Goal: Task Accomplishment & Management: Manage account settings

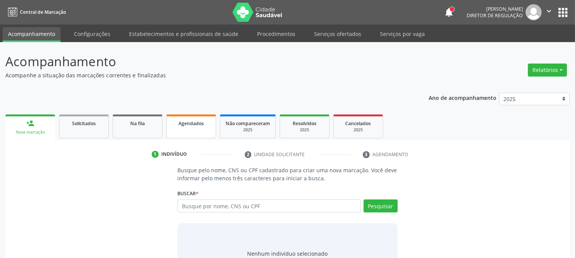
click at [200, 115] on link "Agendados" at bounding box center [191, 127] width 50 height 24
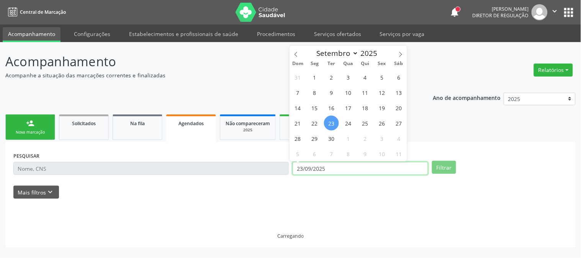
click at [338, 167] on input "23/09/2025" at bounding box center [361, 168] width 136 height 13
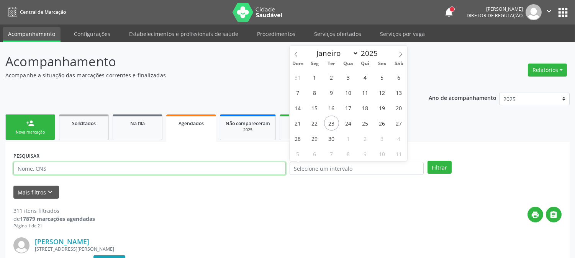
click at [213, 169] on input "text" at bounding box center [149, 168] width 272 height 13
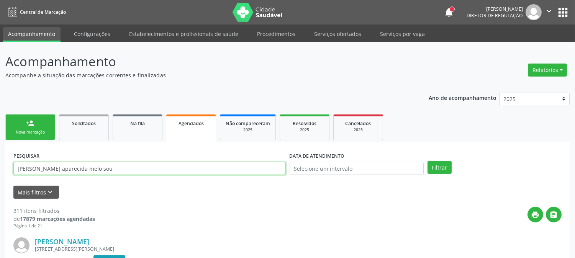
type input "maria aparecida melo sou"
click at [428, 161] on button "Filtrar" at bounding box center [440, 167] width 24 height 13
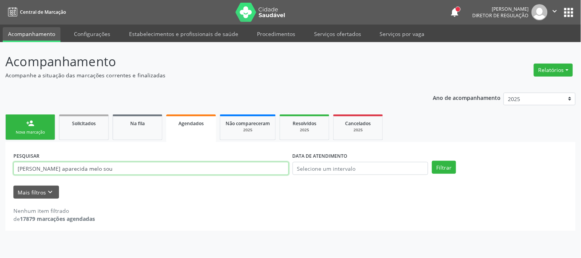
drag, startPoint x: 107, startPoint y: 171, endPoint x: 0, endPoint y: 175, distance: 107.3
click at [0, 175] on div "Acompanhamento Acompanhe a situação das marcações correntes e finalizadas Relat…" at bounding box center [290, 150] width 581 height 216
type input "MARIA APARECIDA MELO"
click at [432, 161] on button "Filtrar" at bounding box center [444, 167] width 24 height 13
drag, startPoint x: 108, startPoint y: 173, endPoint x: 0, endPoint y: 175, distance: 108.0
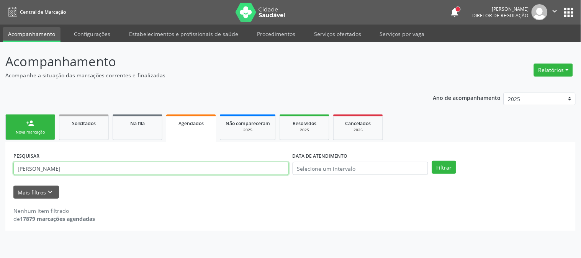
click at [0, 175] on div "Acompanhamento Acompanhe a situação das marcações correntes e finalizadas Relat…" at bounding box center [290, 150] width 581 height 216
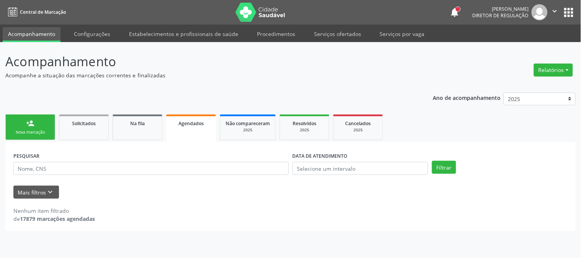
click at [0, 175] on div "Acompanhamento Acompanhe a situação das marcações correntes e finalizadas Relat…" at bounding box center [290, 150] width 581 height 216
click at [72, 168] on input "text" at bounding box center [150, 168] width 275 height 13
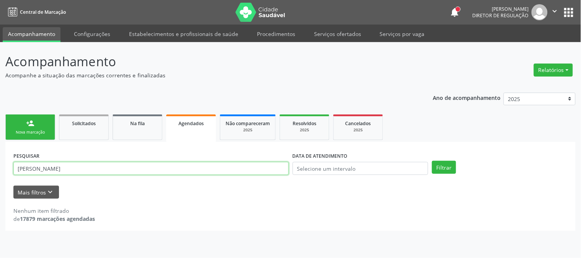
type input "MARIA DA APARECIDA MEL"
click at [432, 161] on button "Filtrar" at bounding box center [444, 167] width 24 height 13
drag, startPoint x: 102, startPoint y: 171, endPoint x: 6, endPoint y: 174, distance: 96.2
click at [6, 174] on div "PESQUISAR MARIA DA APARECIDA MEL DATA DE ATENDIMENTO Filtrar UNIDADE DE REFERÊN…" at bounding box center [290, 186] width 570 height 89
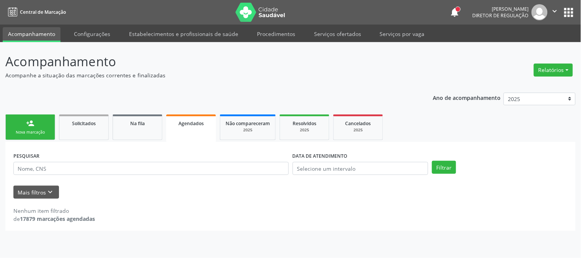
click at [0, 204] on div "Acompanhamento Acompanhe a situação das marcações correntes e finalizadas Relat…" at bounding box center [290, 150] width 581 height 216
click at [36, 125] on link "person_add Nova marcação" at bounding box center [30, 128] width 50 height 26
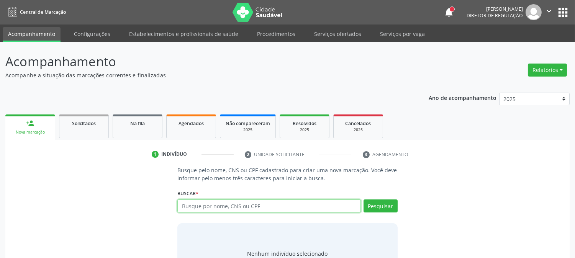
click at [244, 201] on input "text" at bounding box center [268, 206] width 183 height 13
type input "ANDREA DA SILVA"
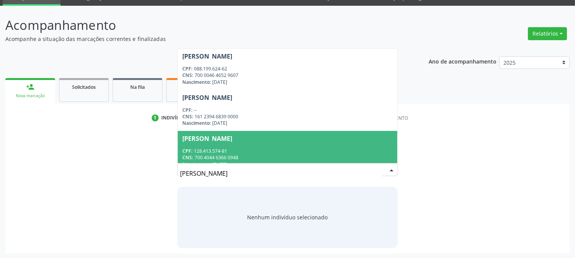
scroll to position [85, 0]
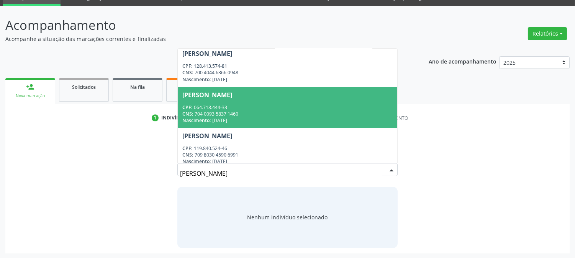
click at [270, 108] on div "CPF: 064.718.444-33" at bounding box center [287, 107] width 210 height 7
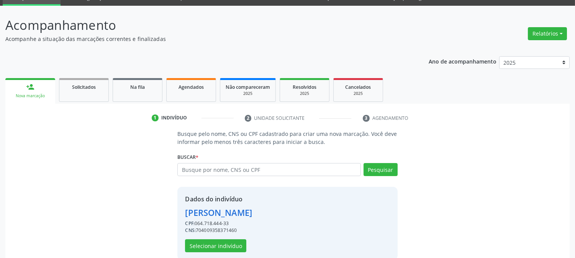
scroll to position [48, 0]
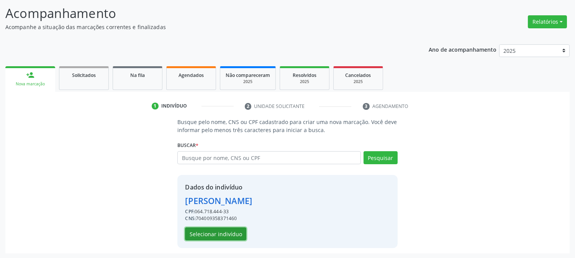
click at [223, 234] on button "Selecionar indivíduo" at bounding box center [215, 234] width 61 height 13
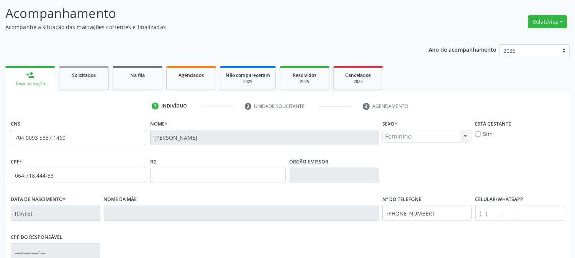
scroll to position [156, 0]
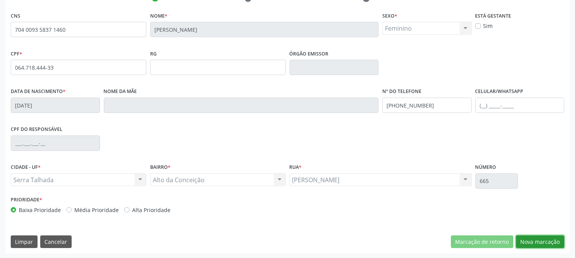
click at [537, 246] on button "Nova marcação" at bounding box center [540, 242] width 48 height 13
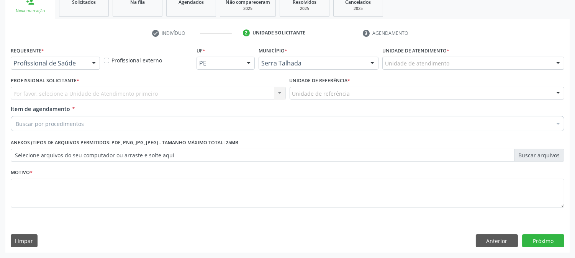
scroll to position [121, 0]
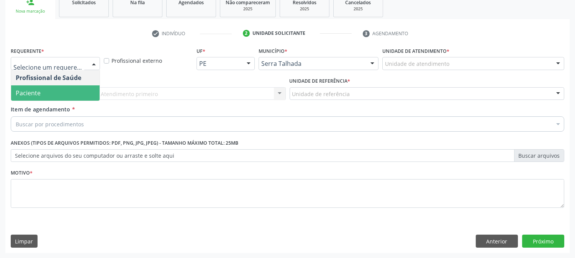
click at [62, 94] on span "Paciente" at bounding box center [55, 92] width 88 height 15
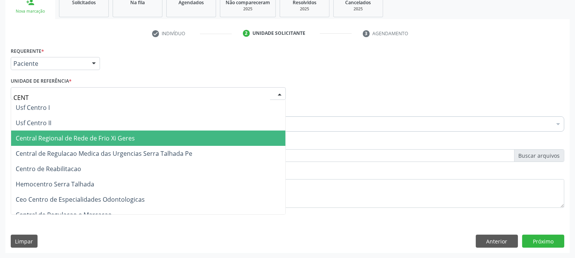
type input "CENTR"
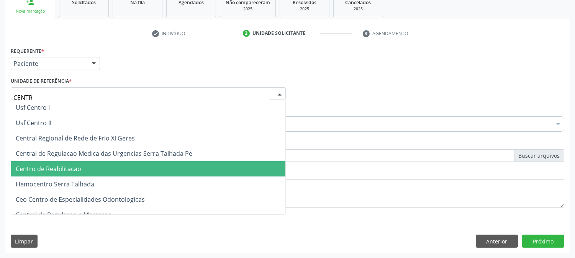
click at [79, 166] on span "Centro de Reabilitacao" at bounding box center [49, 169] width 66 height 8
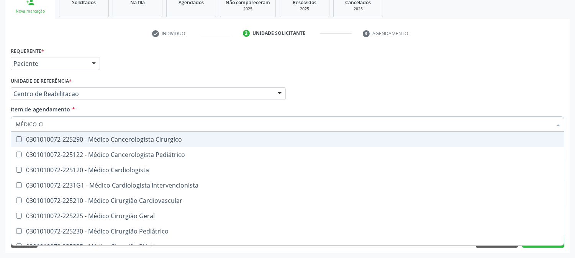
type input "MÉDICO CIR"
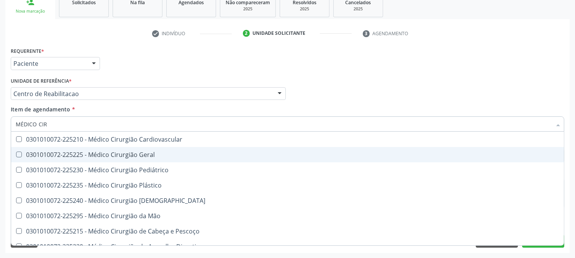
click at [58, 149] on span "0301010072-225225 - Médico Cirurgião Geral" at bounding box center [287, 154] width 553 height 15
checkbox Geral "true"
click at [0, 141] on div "Acompanhamento Acompanhe a situação das marcações correntes e finalizadas Relat…" at bounding box center [287, 90] width 575 height 338
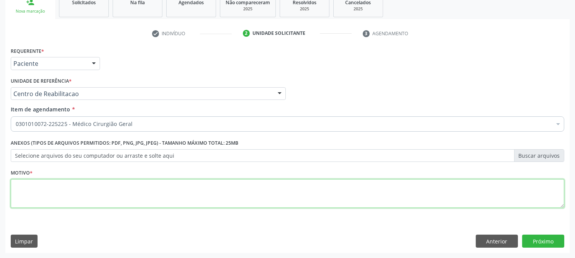
click at [136, 191] on textarea at bounding box center [288, 193] width 554 height 29
type textarea "."
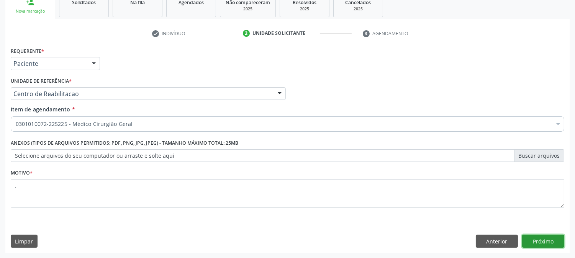
click at [537, 236] on button "Próximo" at bounding box center [543, 241] width 42 height 13
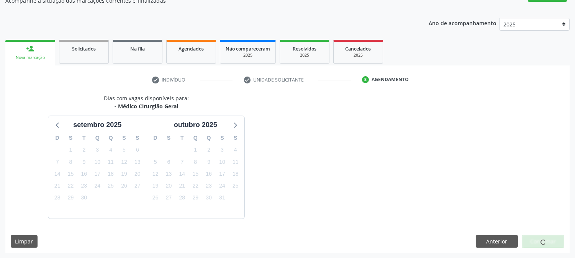
scroll to position [97, 0]
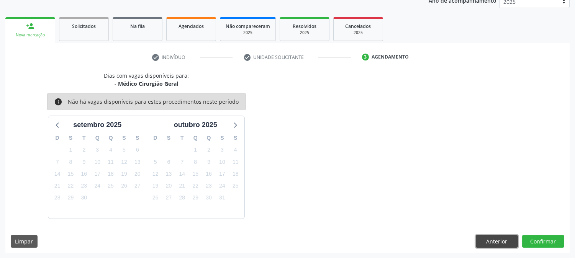
click at [493, 240] on button "Anterior" at bounding box center [497, 241] width 42 height 13
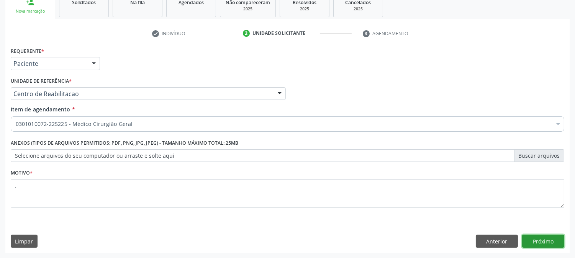
click at [541, 236] on button "Próximo" at bounding box center [543, 241] width 42 height 13
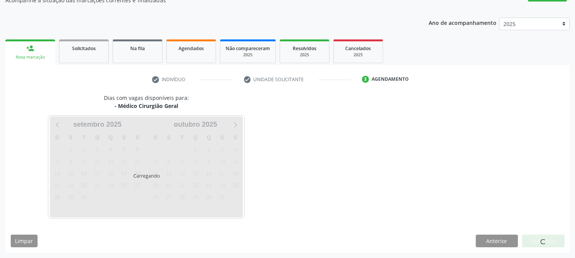
scroll to position [75, 0]
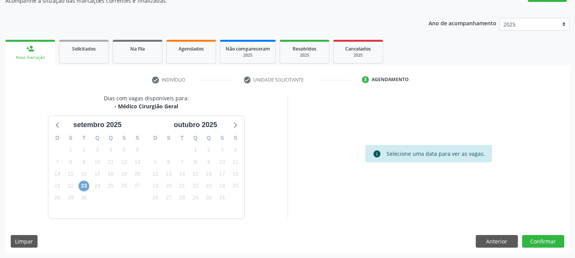
click at [85, 185] on span "23" at bounding box center [84, 186] width 11 height 11
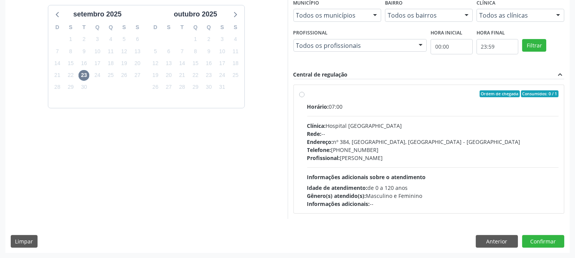
click at [370, 148] on div "Telefone: (81) 38312142" at bounding box center [433, 150] width 252 height 8
click at [305, 97] on input "Ordem de chegada Consumidos: 0 / 1 Horário: 07:00 Clínica: Hospital Sao Francis…" at bounding box center [301, 93] width 5 height 7
radio input "true"
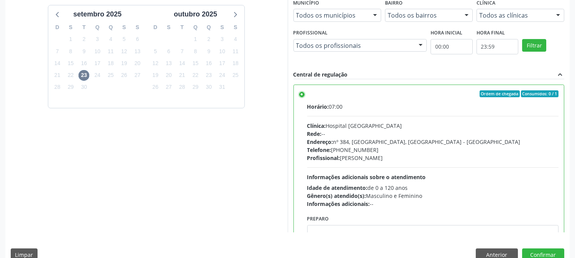
scroll to position [199, 0]
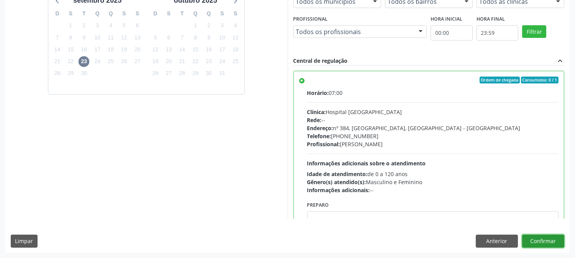
click at [523, 238] on button "Confirmar" at bounding box center [543, 241] width 42 height 13
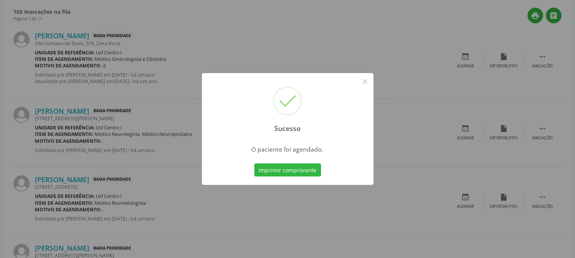
scroll to position [0, 0]
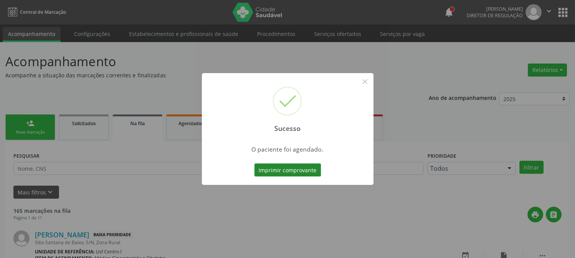
click at [301, 168] on button "Imprimir comprovante" at bounding box center [287, 170] width 67 height 13
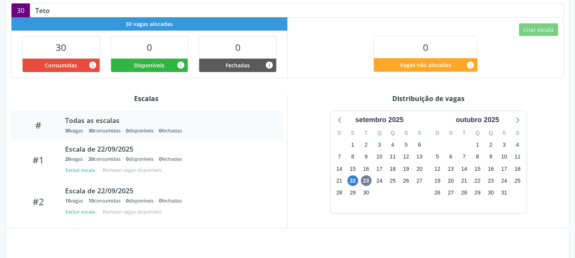
scroll to position [185, 0]
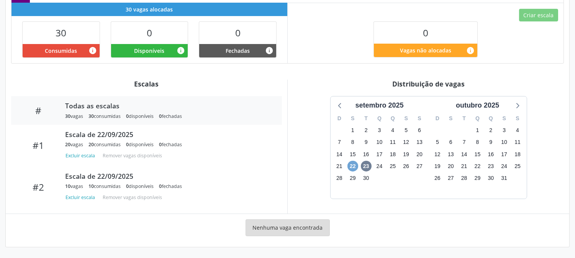
click at [353, 167] on span "22" at bounding box center [352, 166] width 11 height 11
click at [362, 166] on span "23" at bounding box center [366, 166] width 11 height 11
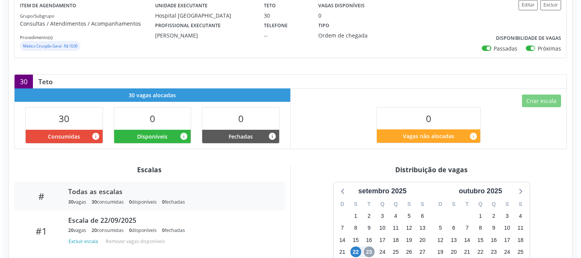
scroll to position [0, 0]
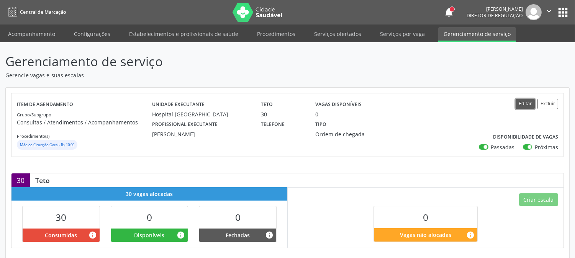
click at [519, 101] on button "Editar" at bounding box center [525, 104] width 19 height 10
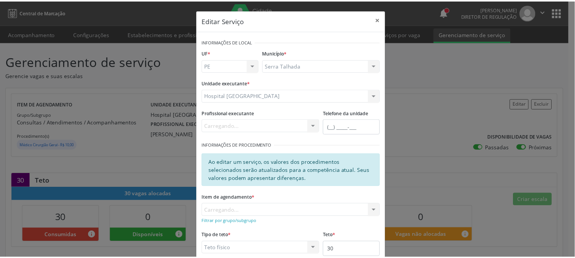
scroll to position [79, 0]
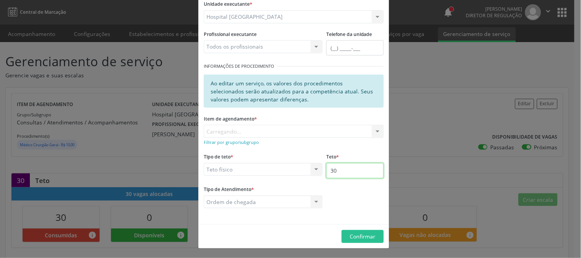
click at [346, 176] on input "30" at bounding box center [354, 170] width 57 height 15
type input "31"
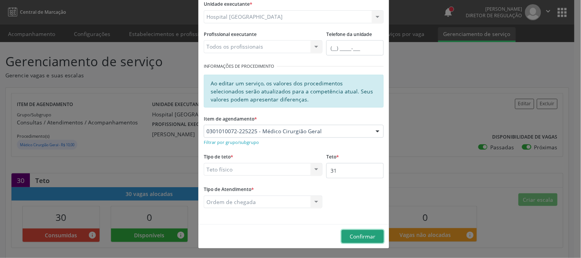
click at [369, 238] on span "Confirmar" at bounding box center [363, 236] width 26 height 7
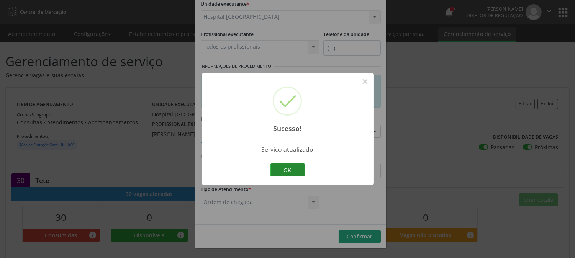
click at [289, 171] on button "OK" at bounding box center [287, 170] width 34 height 13
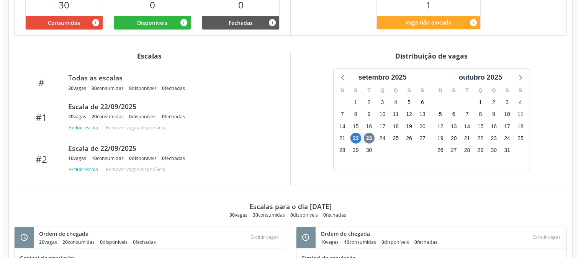
scroll to position [128, 0]
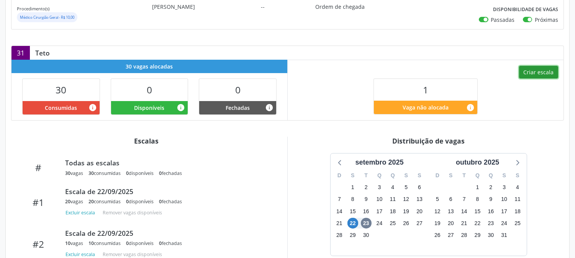
click at [540, 69] on button "Criar escala" at bounding box center [538, 72] width 39 height 13
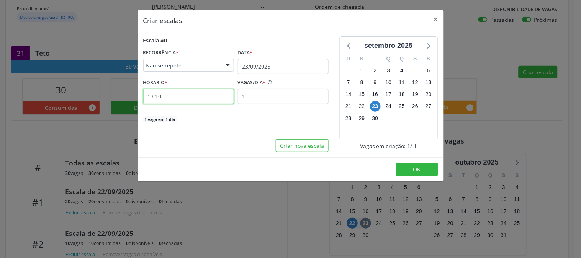
click at [190, 100] on input "13:10" at bounding box center [188, 96] width 91 height 15
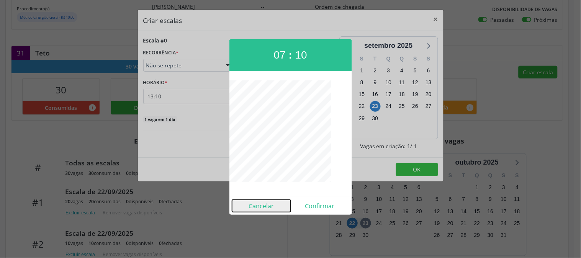
click at [262, 208] on button "Cancelar" at bounding box center [261, 206] width 59 height 12
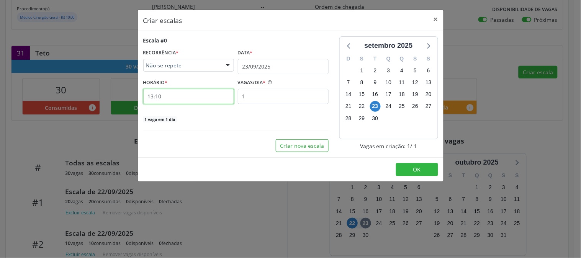
click at [175, 92] on input "13:10" at bounding box center [188, 96] width 91 height 15
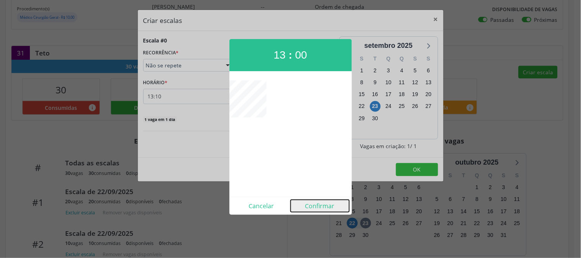
click at [316, 205] on button "Confirmar" at bounding box center [320, 206] width 59 height 12
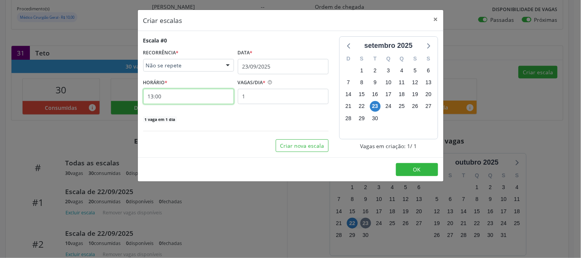
click at [186, 93] on input "13:00" at bounding box center [188, 96] width 91 height 15
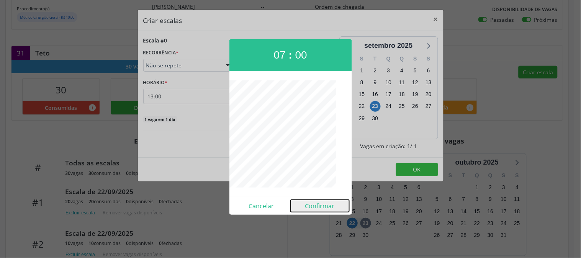
click at [322, 206] on button "Confirmar" at bounding box center [320, 206] width 59 height 12
type input "07:00"
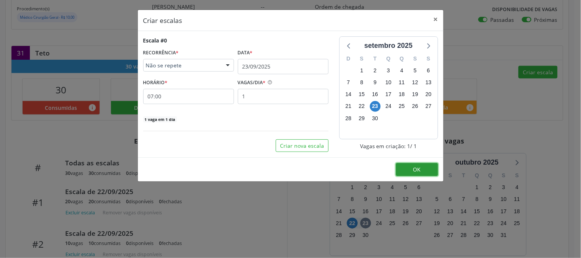
click at [406, 170] on button "OK" at bounding box center [417, 169] width 42 height 13
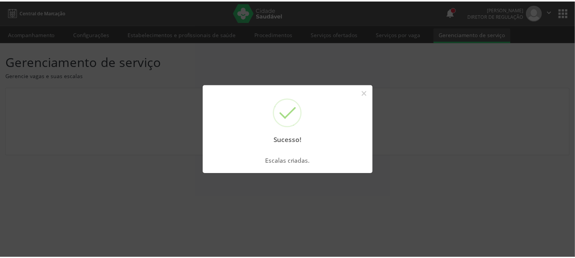
scroll to position [0, 0]
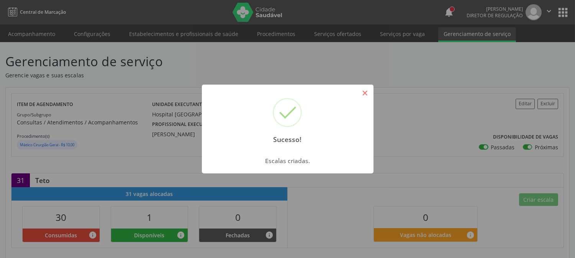
click at [363, 94] on button "×" at bounding box center [365, 93] width 13 height 13
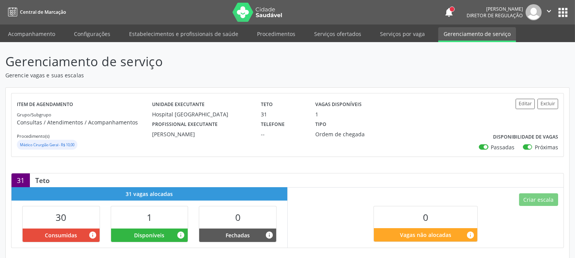
drag, startPoint x: 316, startPoint y: 104, endPoint x: 374, endPoint y: 137, distance: 66.2
click at [374, 137] on div "Unidade executante [GEOGRAPHIC_DATA] Teto 31 Vagas disponíveis 1 Profissional e…" at bounding box center [310, 125] width 316 height 52
click at [368, 137] on div "Ordem de chegada" at bounding box center [350, 134] width 71 height 8
drag, startPoint x: 150, startPoint y: 105, endPoint x: 246, endPoint y: 132, distance: 99.8
click at [246, 132] on div "Unidade executante [GEOGRAPHIC_DATA] Teto 31 Vagas disponíveis 1 Profissional e…" at bounding box center [310, 125] width 316 height 52
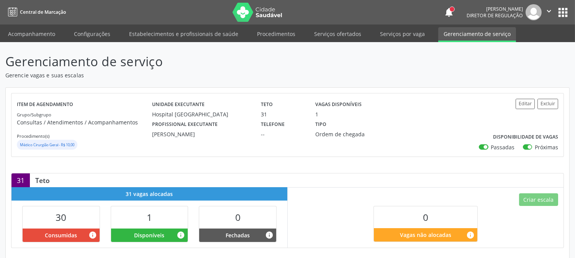
click at [281, 131] on div "--" at bounding box center [283, 134] width 44 height 8
click at [335, 33] on link "Serviços ofertados" at bounding box center [338, 33] width 58 height 13
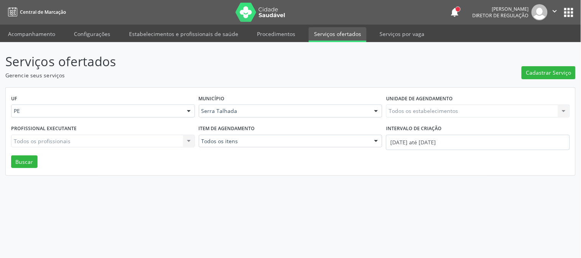
click at [411, 110] on div "Todos os estabelecimentos Todos os estabelecimentos Nenhum resultado encontrado…" at bounding box center [478, 111] width 184 height 13
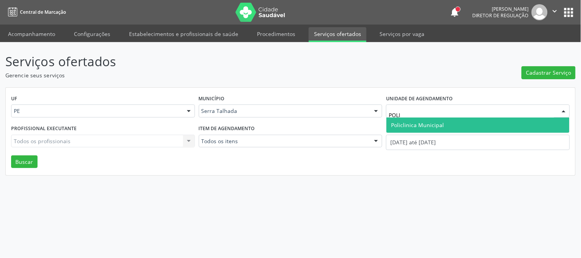
type input "POLIC"
click at [423, 122] on span "Policlinica Municipal" at bounding box center [417, 124] width 53 height 7
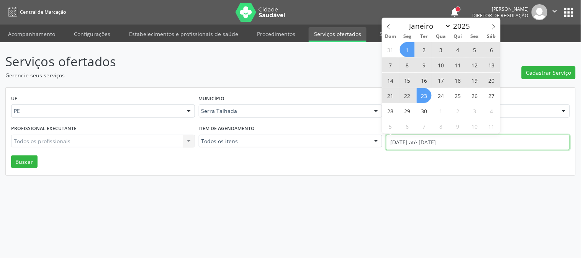
click at [426, 138] on input "[DATE] até [DATE]" at bounding box center [478, 142] width 184 height 15
click at [391, 30] on span at bounding box center [388, 24] width 13 height 13
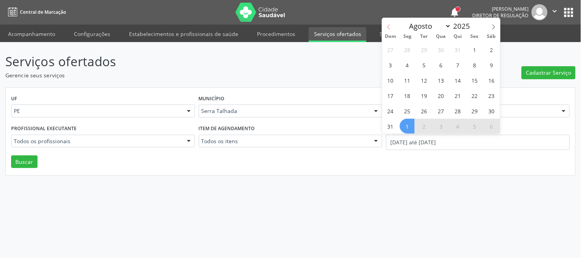
click at [390, 28] on icon at bounding box center [388, 26] width 5 height 5
select select "6"
click at [408, 63] on span "7" at bounding box center [407, 64] width 15 height 15
type input "[DATE]"
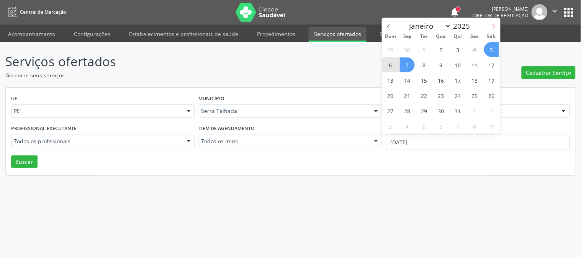
click at [494, 28] on icon at bounding box center [493, 26] width 5 height 5
select select "8"
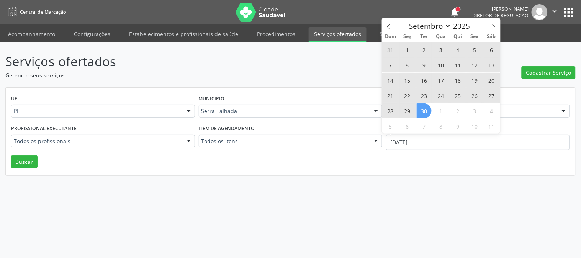
click at [429, 106] on span "30" at bounding box center [424, 110] width 15 height 15
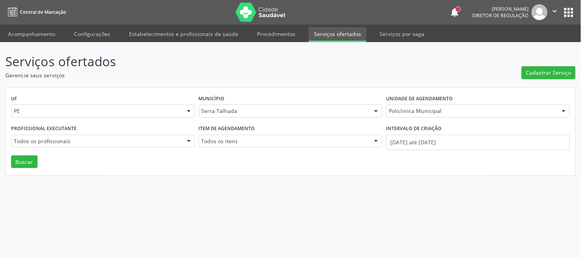
click at [44, 164] on div "UF PE PE Nenhum resultado encontrado para: " " Não há nenhuma opção para ser ex…" at bounding box center [291, 132] width 570 height 88
click at [34, 164] on button "Buscar" at bounding box center [24, 162] width 26 height 13
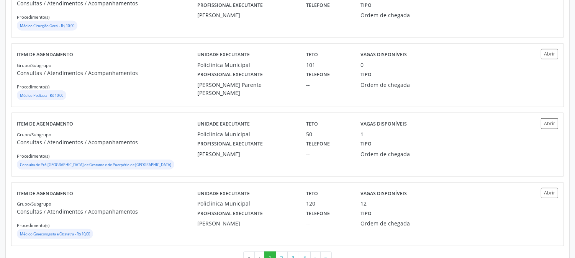
scroll to position [1064, 0]
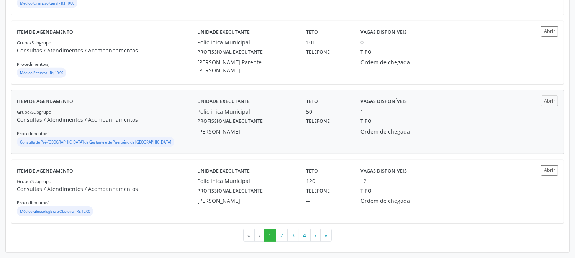
click at [248, 121] on label "Profissional executante" at bounding box center [230, 122] width 66 height 12
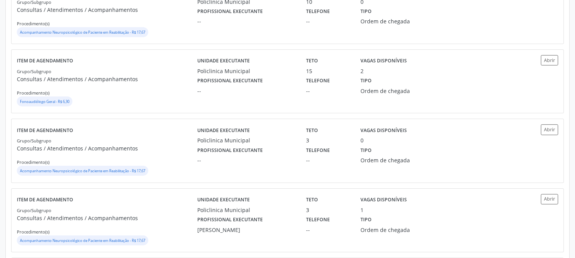
scroll to position [43, 0]
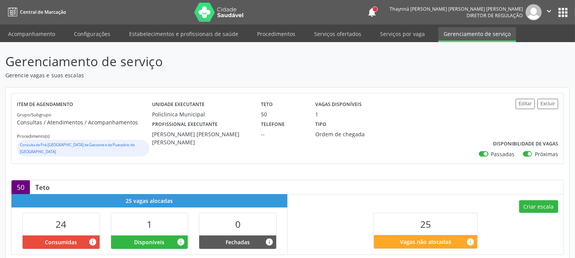
scroll to position [128, 0]
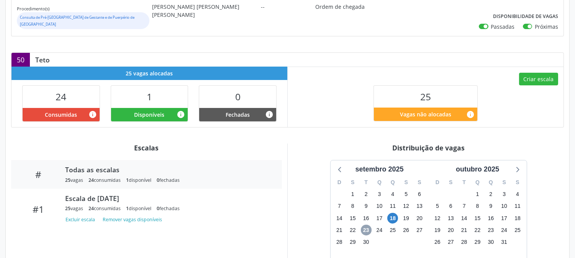
click at [369, 225] on span "23" at bounding box center [366, 230] width 11 height 11
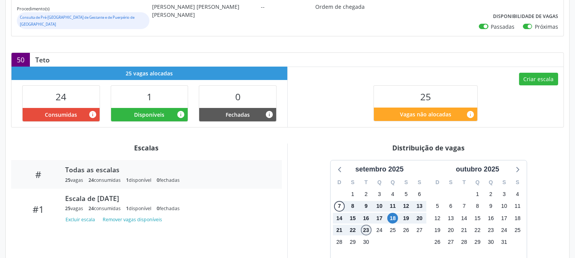
scroll to position [176, 0]
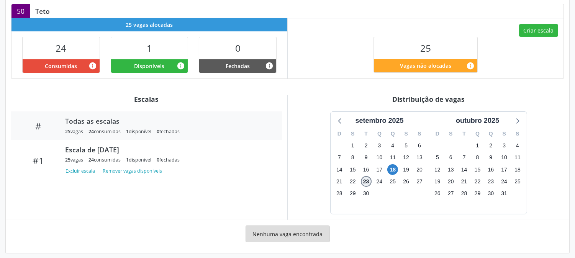
click at [366, 177] on span "23" at bounding box center [366, 181] width 11 height 11
click at [390, 164] on span "18" at bounding box center [392, 169] width 11 height 11
click at [393, 164] on span "18" at bounding box center [392, 169] width 11 height 11
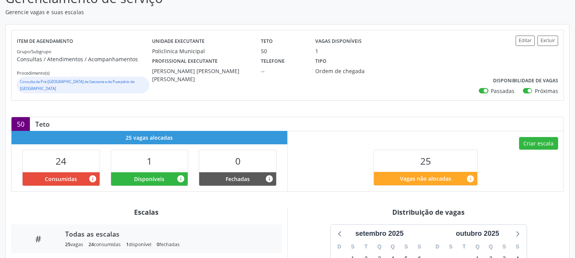
scroll to position [0, 0]
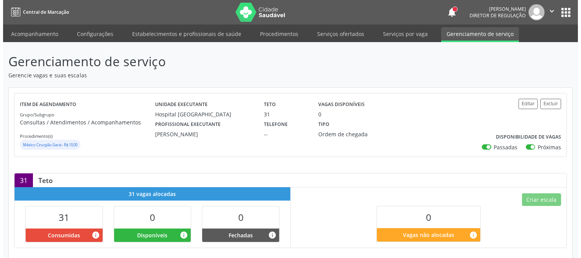
scroll to position [43, 0]
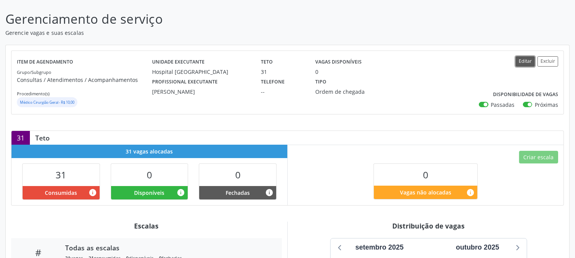
click at [518, 63] on button "Editar" at bounding box center [525, 61] width 19 height 10
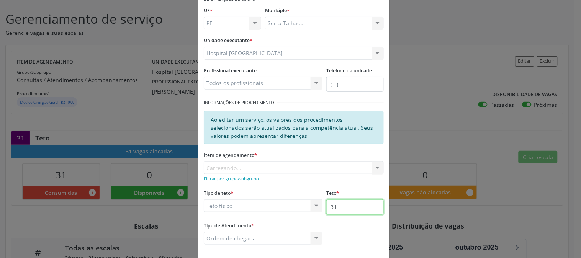
click at [372, 210] on input "31" at bounding box center [354, 207] width 57 height 15
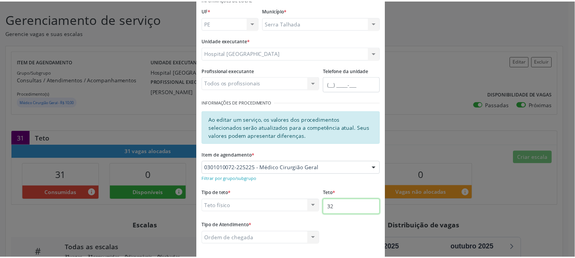
scroll to position [79, 0]
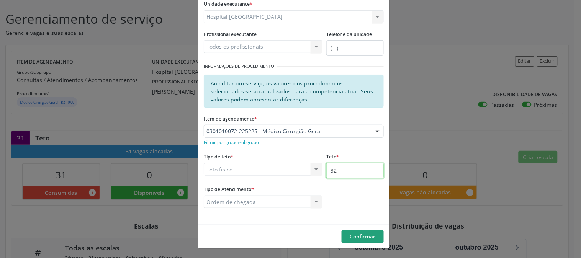
type input "32"
click at [369, 236] on span "Confirmar" at bounding box center [363, 236] width 26 height 7
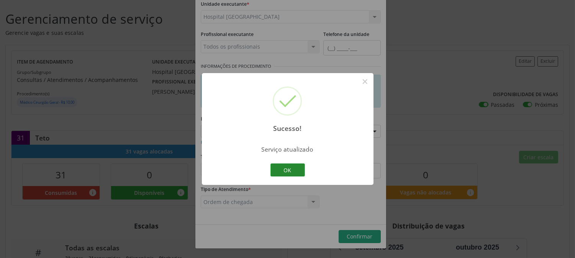
click at [290, 169] on button "OK" at bounding box center [287, 170] width 34 height 13
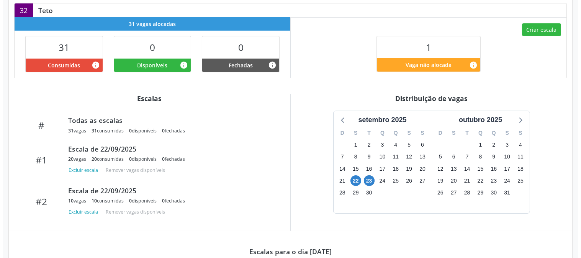
scroll to position [128, 0]
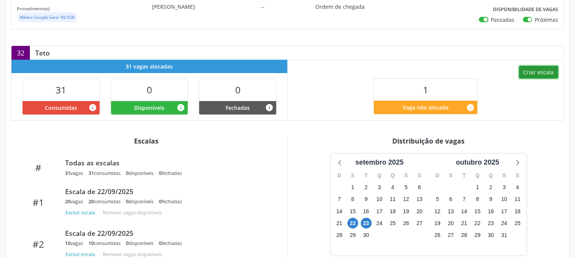
click at [529, 71] on button "Criar escala" at bounding box center [538, 72] width 39 height 13
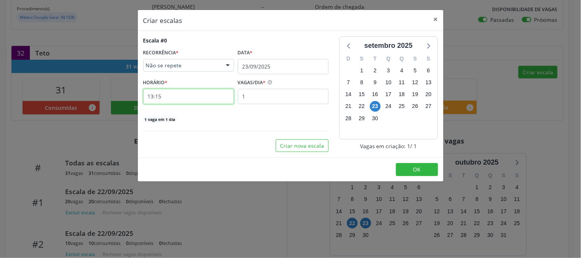
click at [197, 98] on input "13:15" at bounding box center [188, 96] width 91 height 15
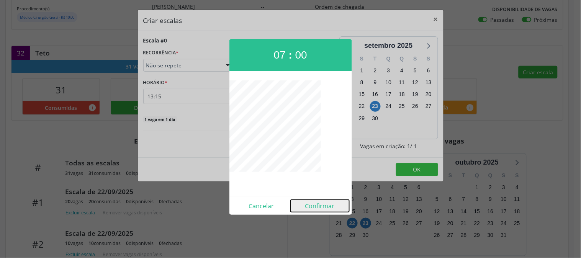
click at [334, 207] on button "Confirmar" at bounding box center [320, 206] width 59 height 12
type input "07:00"
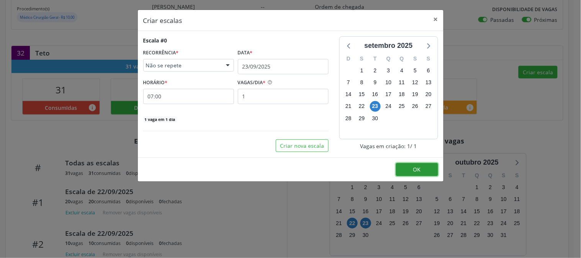
click at [415, 169] on span "OK" at bounding box center [417, 169] width 8 height 7
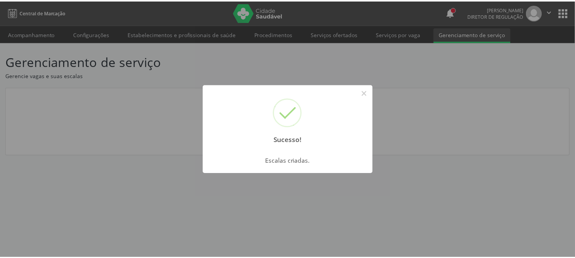
scroll to position [0, 0]
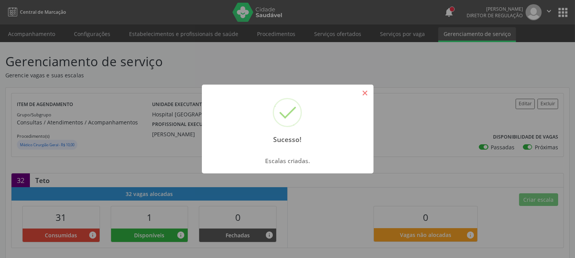
click at [361, 97] on button "×" at bounding box center [365, 93] width 13 height 13
